Goal: Use online tool/utility: Utilize a website feature to perform a specific function

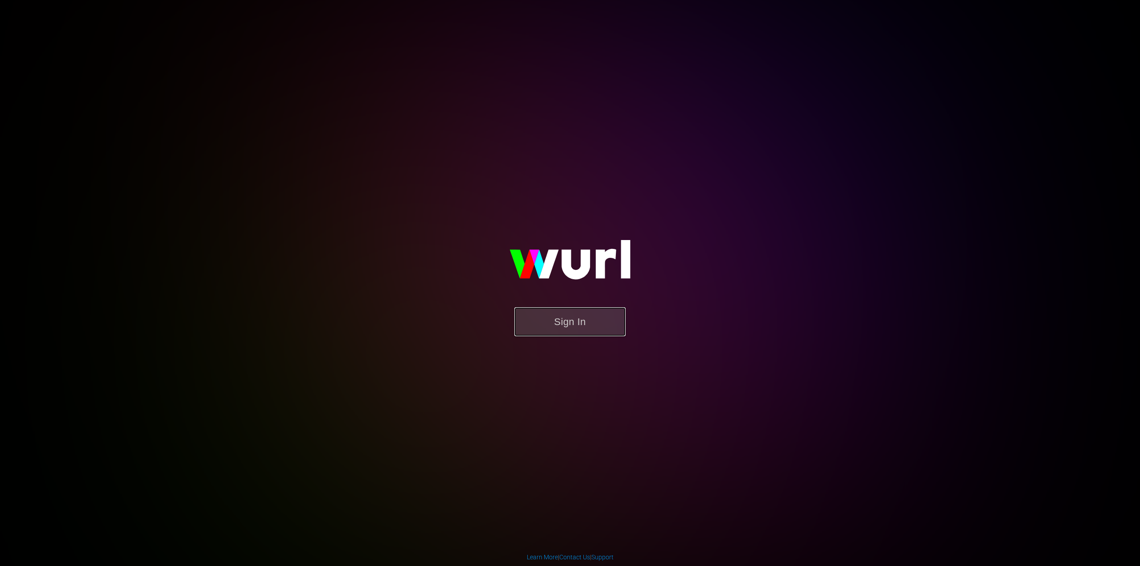
click at [573, 332] on button "Sign In" at bounding box center [569, 321] width 111 height 29
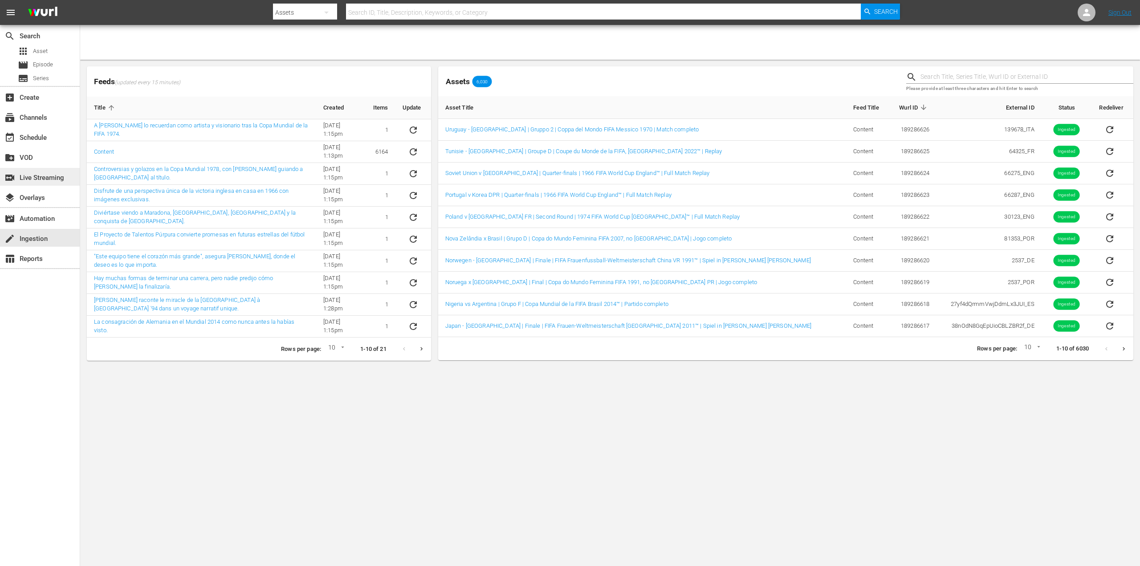
click at [47, 180] on div "switch_video Live Streaming" at bounding box center [25, 176] width 50 height 8
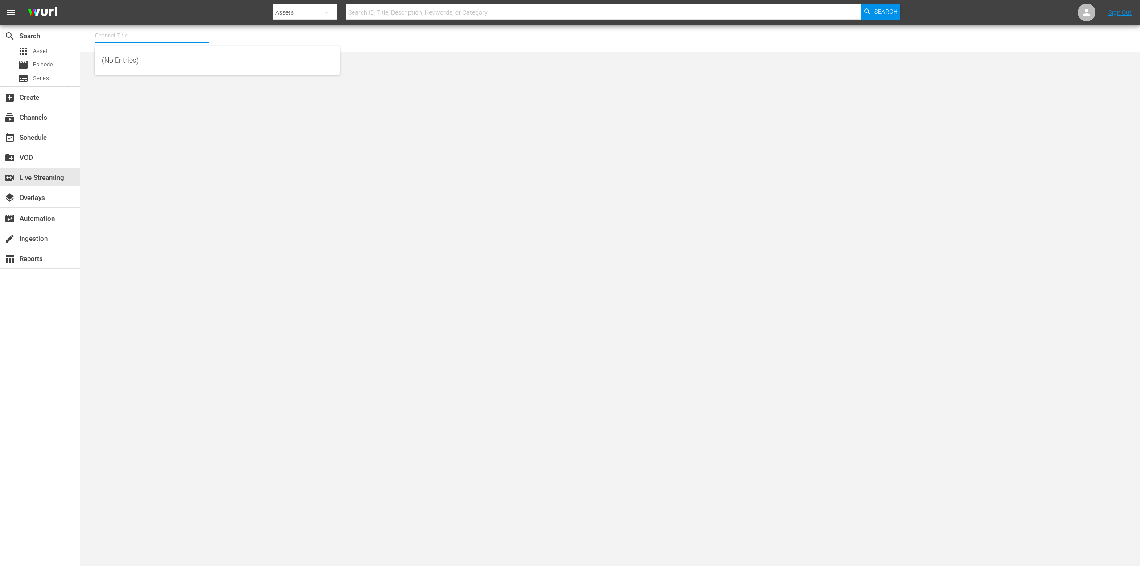
click at [132, 37] on input "text" at bounding box center [152, 35] width 114 height 21
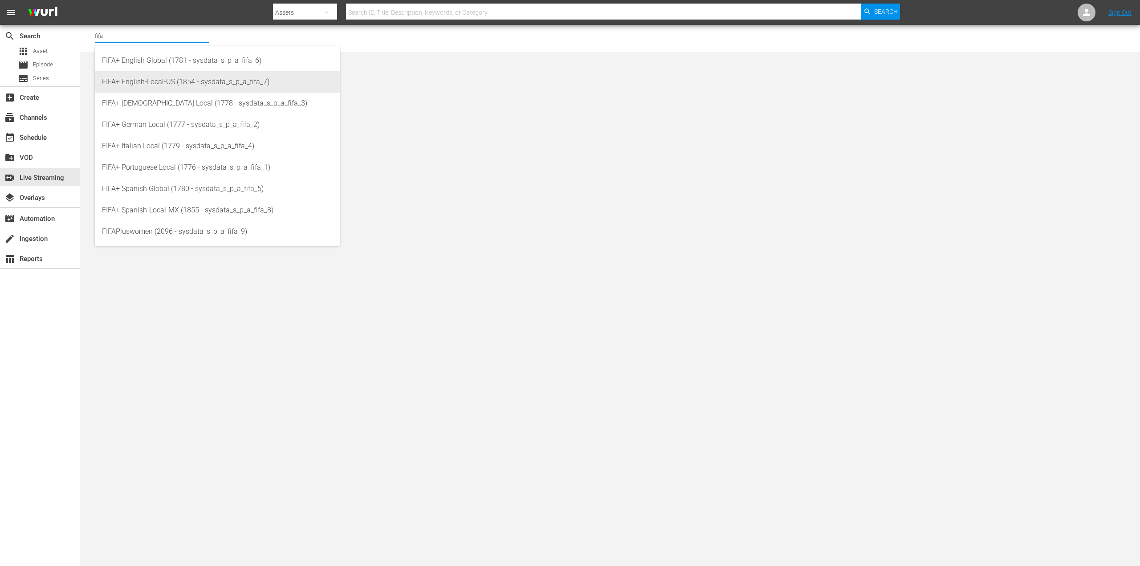
click at [182, 80] on div "FIFA+ English-Local-US (1854 - sysdata_s_p_a_fifa_7)" at bounding box center [217, 81] width 231 height 21
type input "FIFA+ English-Local-US (1854 - sysdata_s_p_a_fifa_7)"
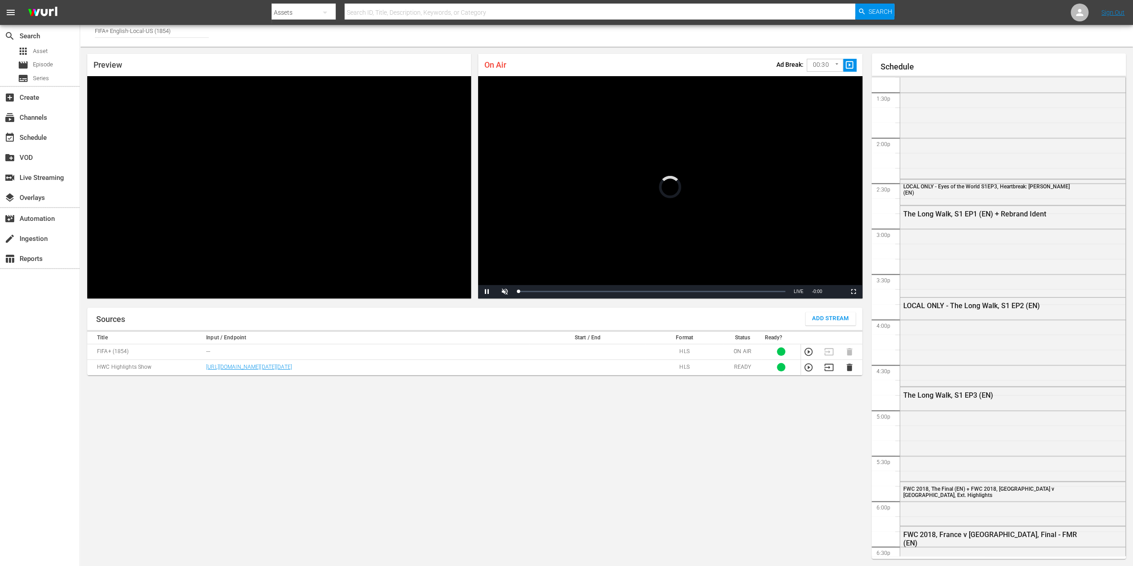
scroll to position [576, 0]
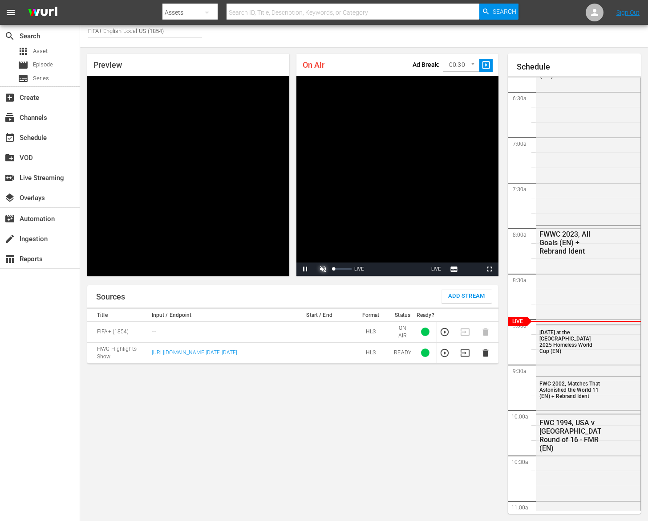
click at [323, 269] on span "Video Player" at bounding box center [323, 269] width 0 height 0
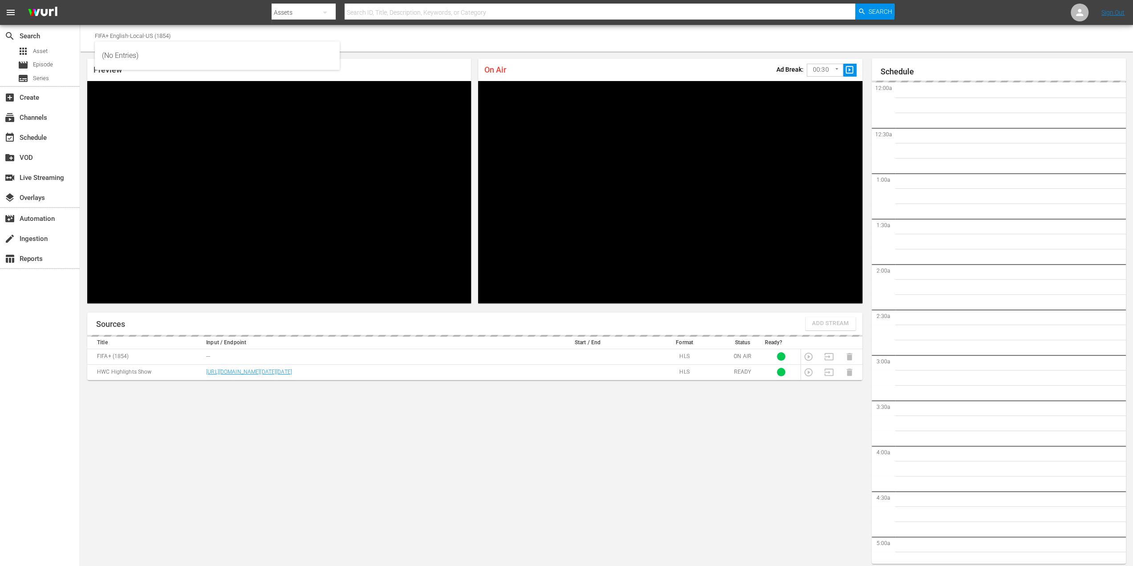
click at [136, 38] on input "FIFA+ English-Local-US (1854)" at bounding box center [152, 35] width 114 height 21
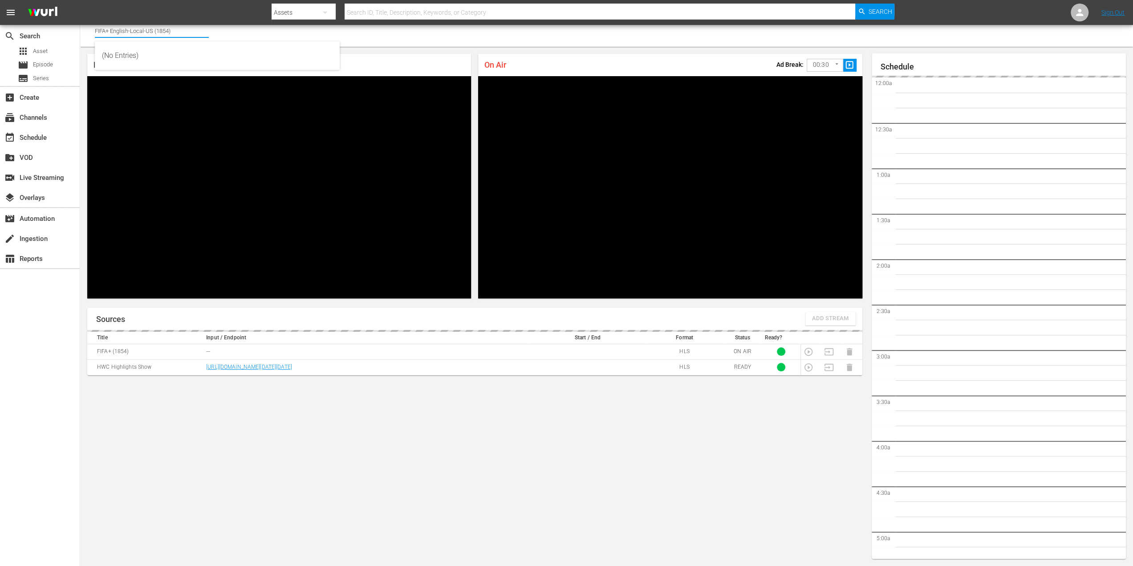
scroll to position [1213, 0]
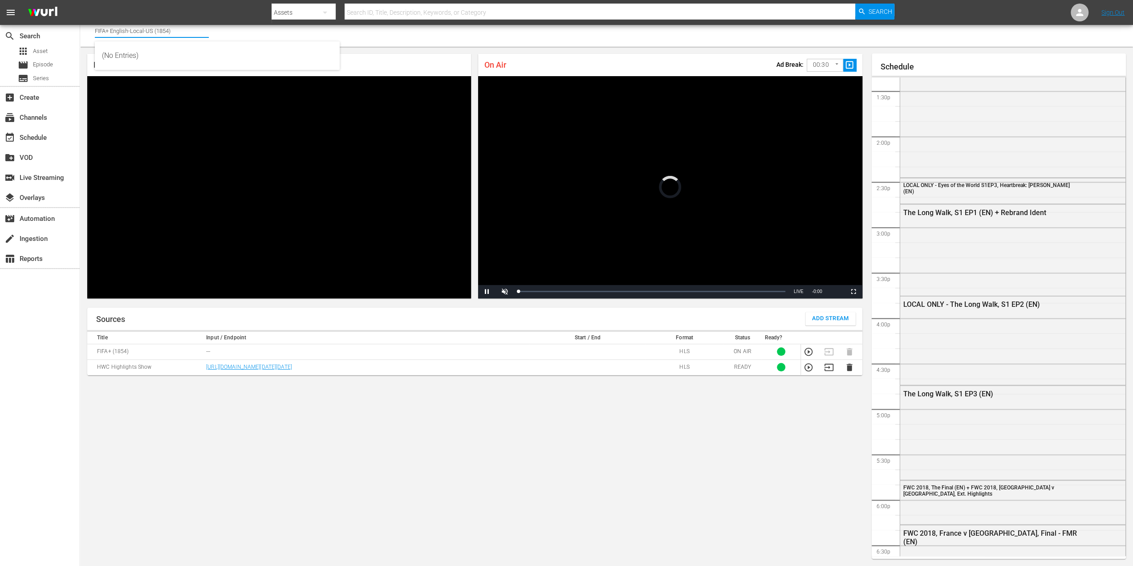
drag, startPoint x: 186, startPoint y: 33, endPoint x: 110, endPoint y: 28, distance: 76.3
click at [110, 28] on input "FIFA+ English-Local-US (1854)" at bounding box center [152, 30] width 114 height 21
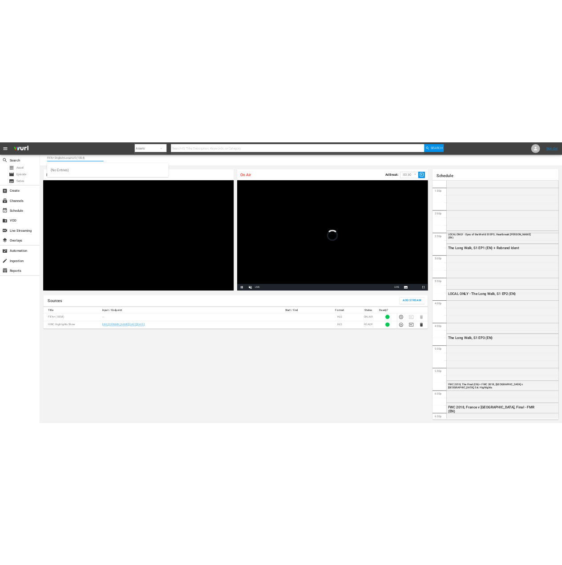
scroll to position [577, 0]
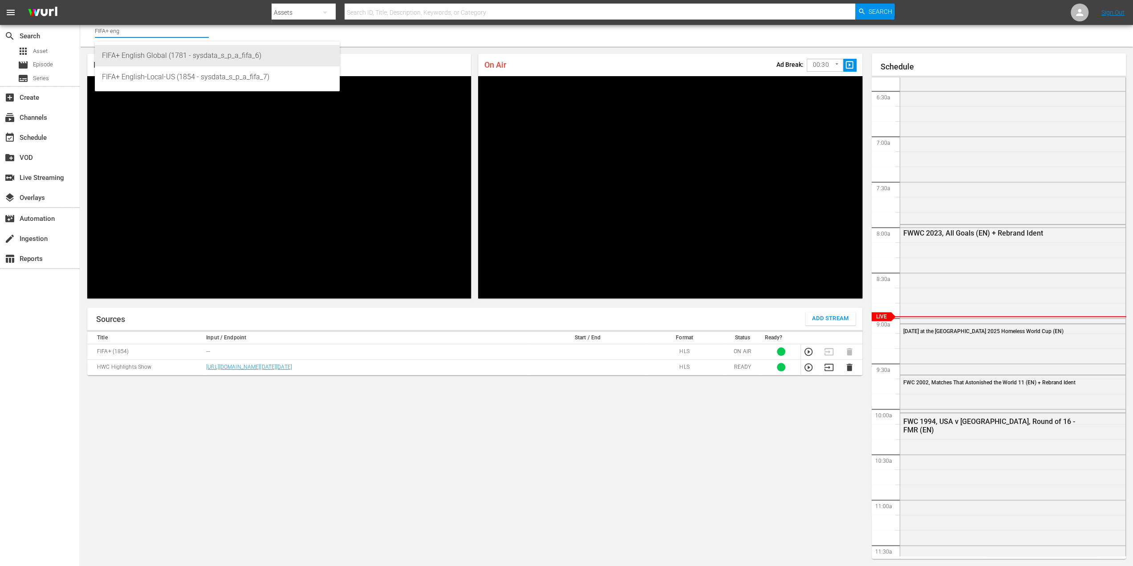
click at [173, 53] on div "FIFA+ English Global (1781 - sysdata_s_p_a_fifa_6)" at bounding box center [217, 55] width 231 height 21
type input "FIFA+ English Global (1781 - sysdata_s_p_a_fifa_6)"
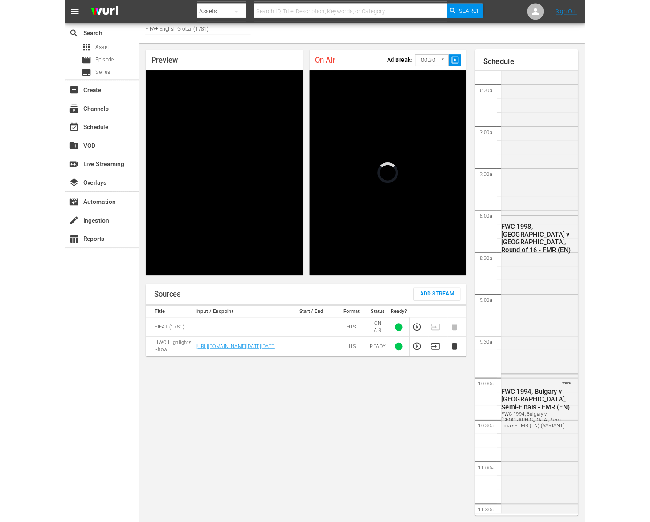
scroll to position [1213, 0]
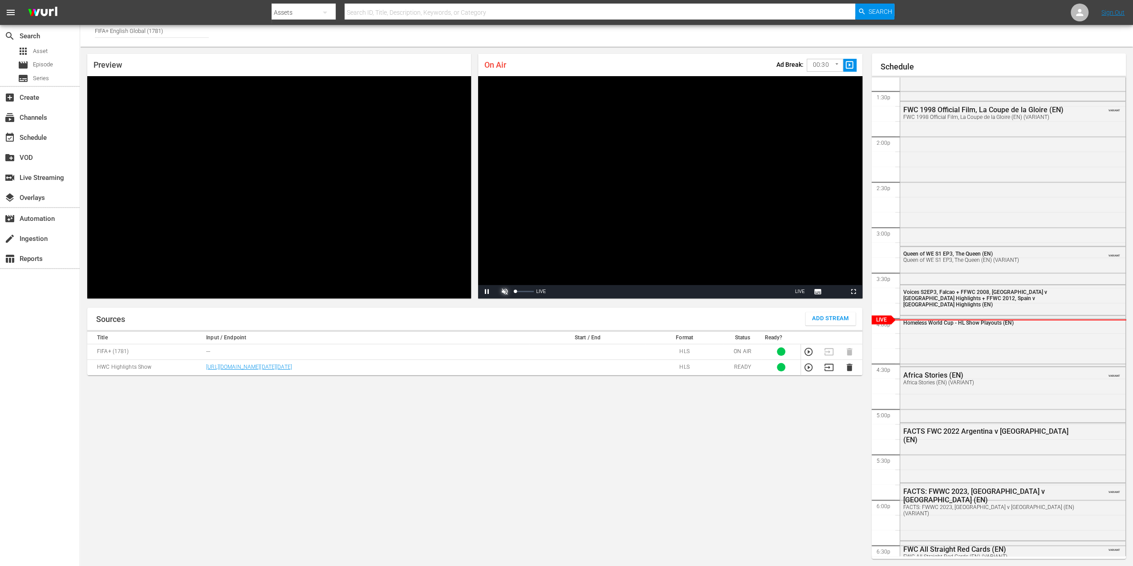
click at [505, 292] on span "Video Player" at bounding box center [505, 292] width 0 height 0
drag, startPoint x: 503, startPoint y: 291, endPoint x: 507, endPoint y: 301, distance: 10.6
click at [505, 292] on span "Video Player" at bounding box center [505, 292] width 0 height 0
